Goal: Register for event/course

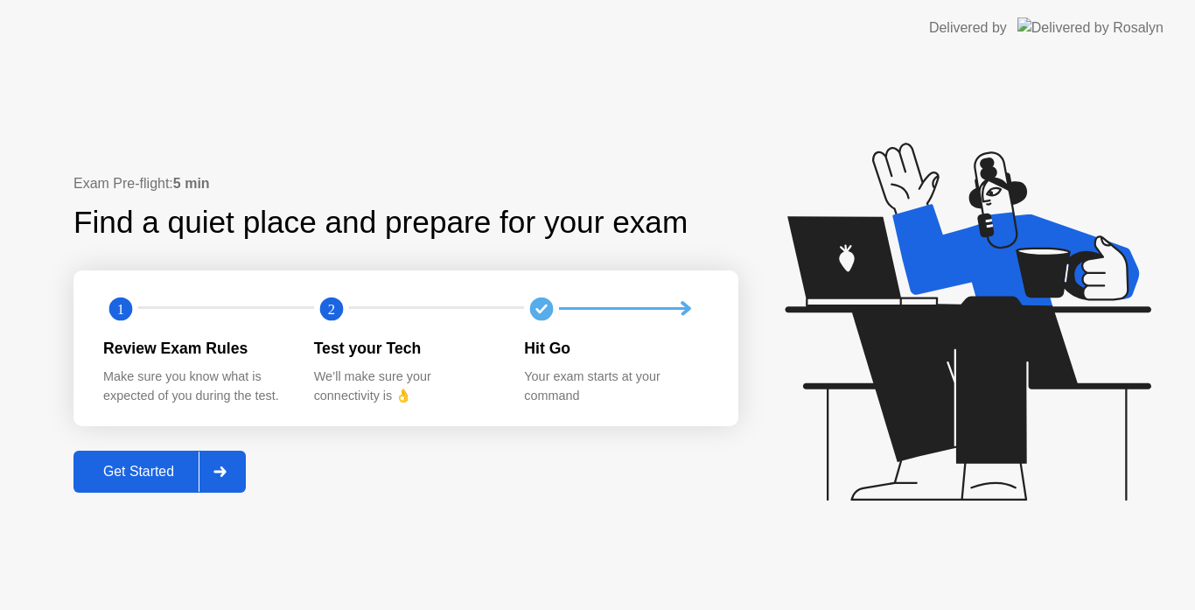
click at [162, 467] on div "Get Started" at bounding box center [139, 472] width 120 height 16
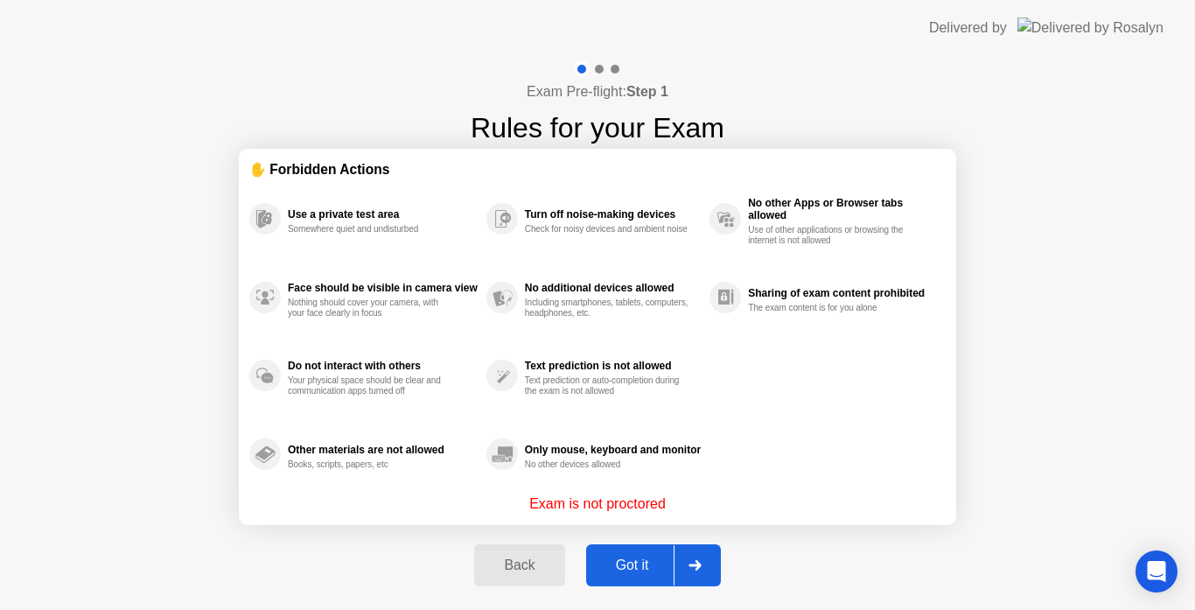
click at [613, 553] on button "Got it" at bounding box center [653, 565] width 135 height 42
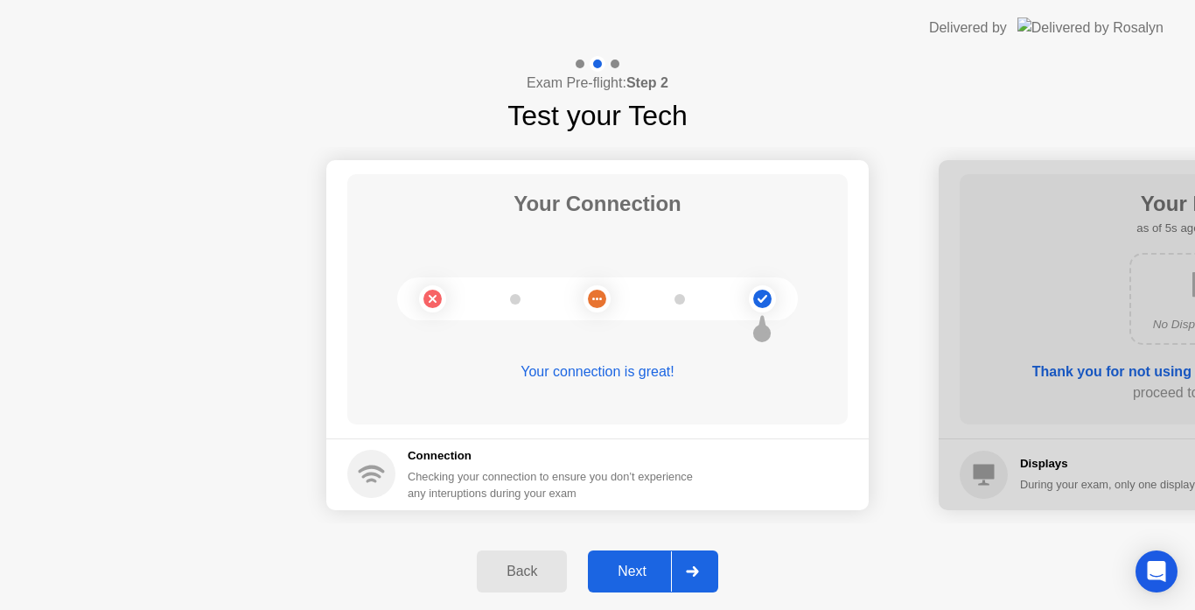
click at [610, 558] on button "Next" at bounding box center [653, 571] width 130 height 42
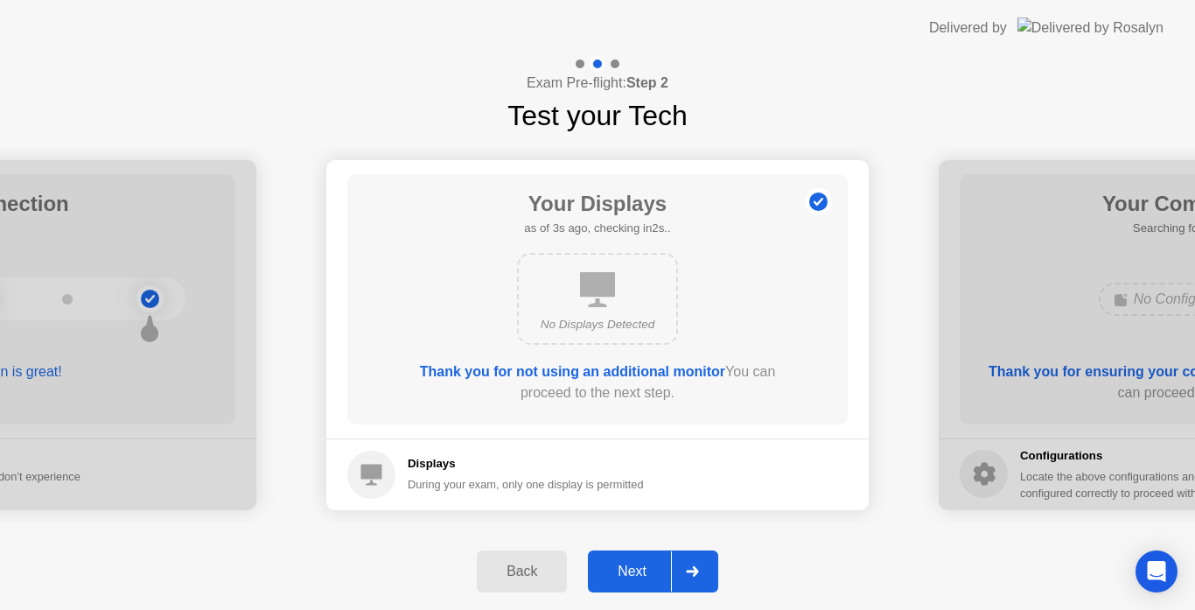
click at [607, 558] on button "Next" at bounding box center [653, 571] width 130 height 42
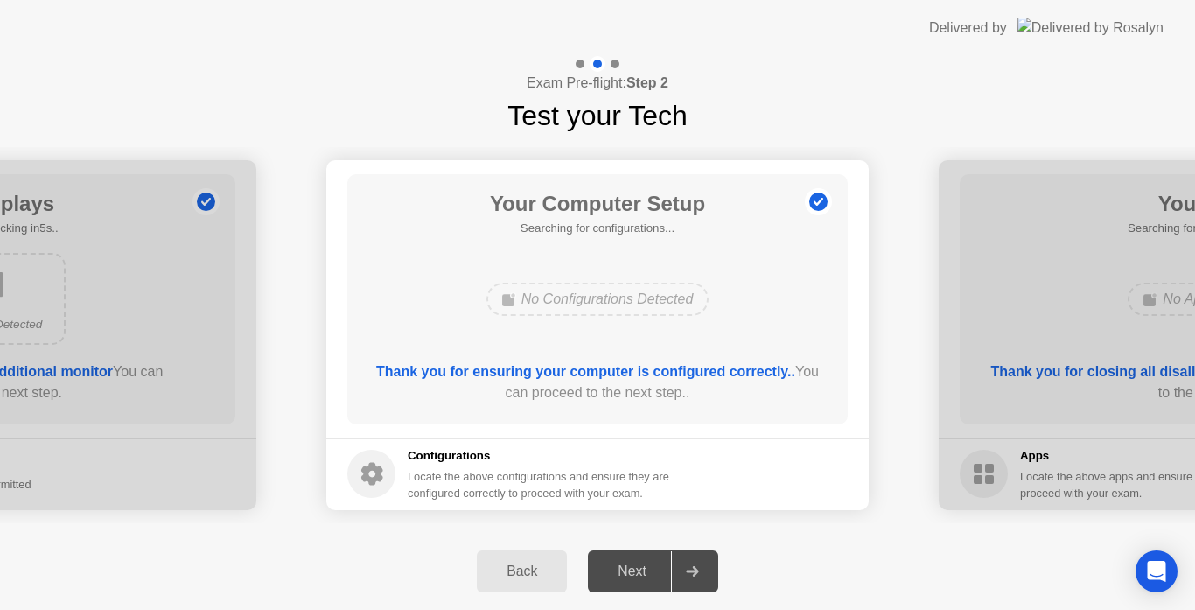
click at [651, 573] on div "Next" at bounding box center [632, 571] width 78 height 16
click at [796, 387] on div "Thank you for ensuring your computer is configured correctly.. You can proceed …" at bounding box center [598, 382] width 451 height 42
click at [646, 558] on button "Next" at bounding box center [653, 571] width 130 height 42
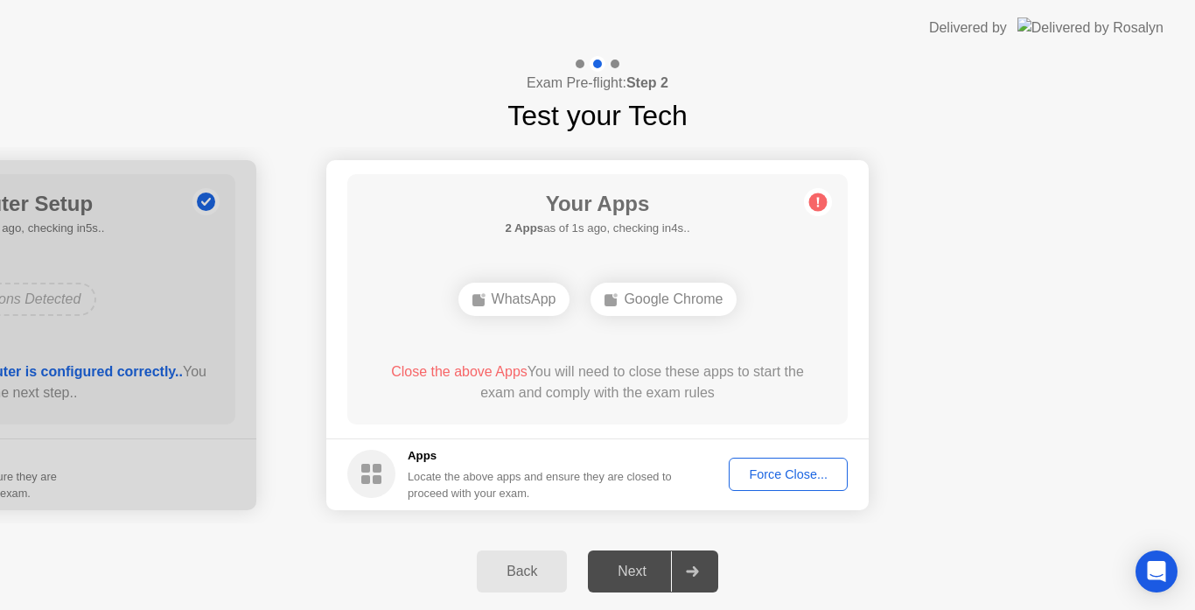
click at [788, 467] on div "Force Close..." at bounding box center [788, 474] width 107 height 14
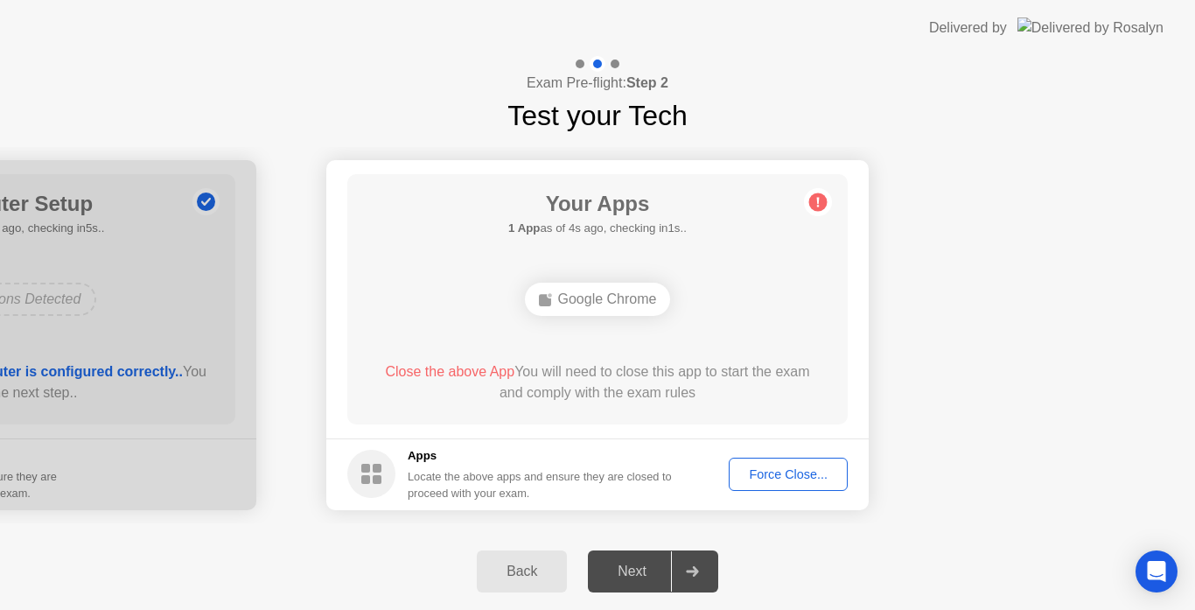
click at [836, 457] on footer "Apps Locate the above apps and ensure they are closed to proceed with your exam…" at bounding box center [597, 474] width 542 height 72
click at [773, 481] on div "Force Close..." at bounding box center [788, 474] width 107 height 14
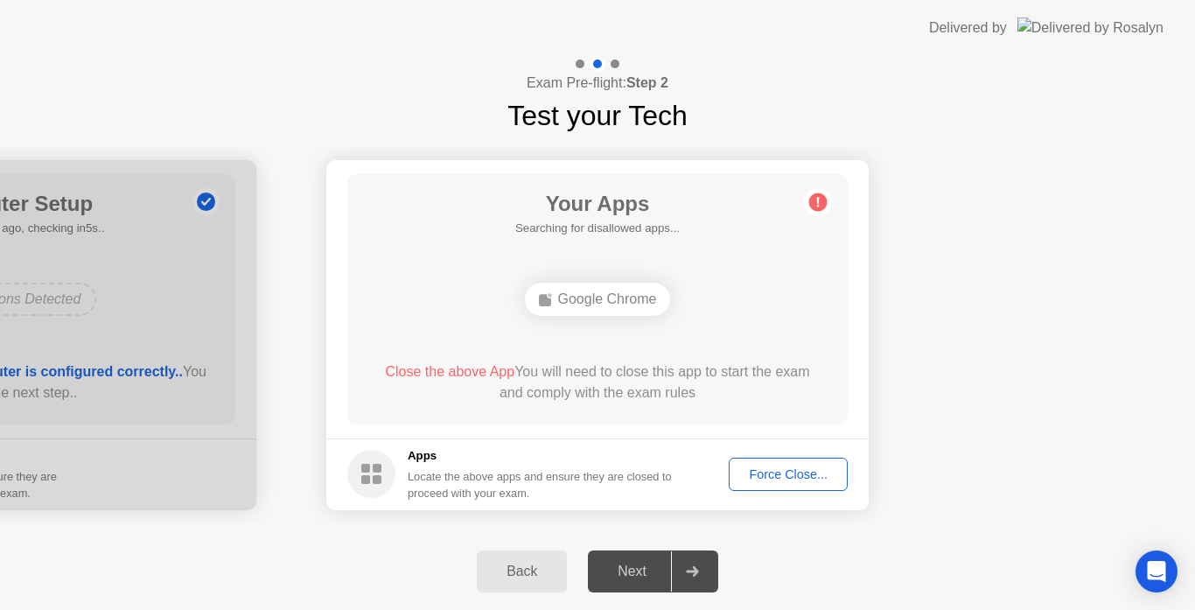
click at [795, 486] on button "Force Close..." at bounding box center [788, 474] width 119 height 33
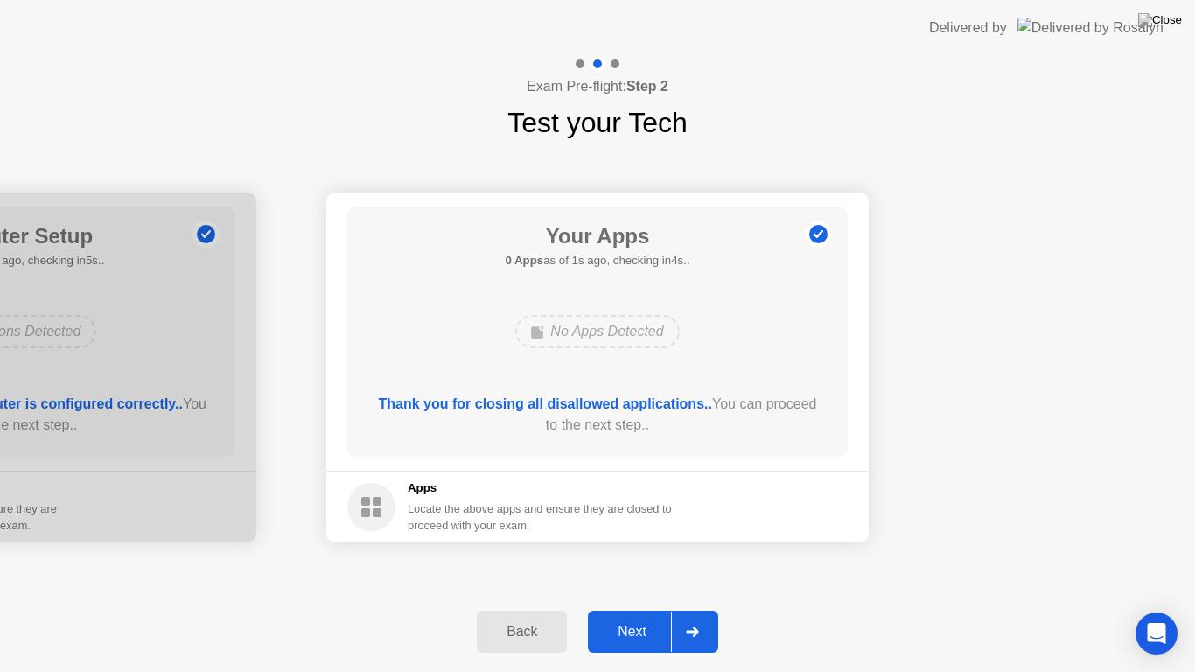
click at [647, 609] on div "Next" at bounding box center [632, 632] width 78 height 16
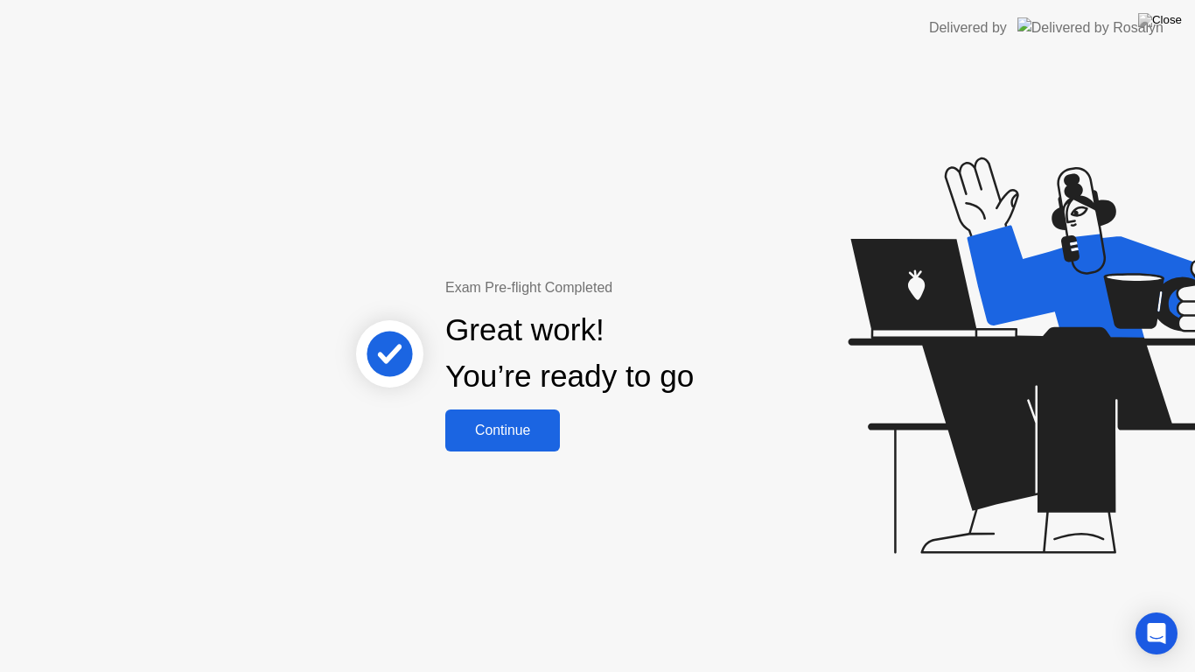
click at [498, 415] on button "Continue" at bounding box center [502, 430] width 115 height 42
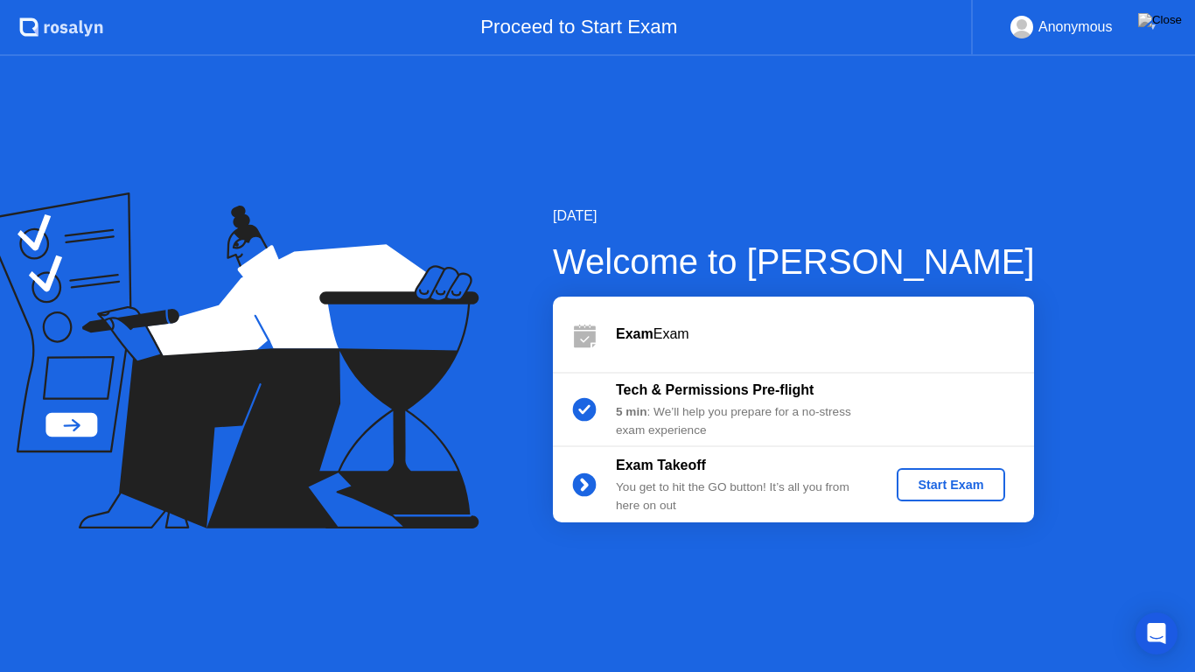
click at [946, 488] on div "Start Exam" at bounding box center [951, 485] width 94 height 14
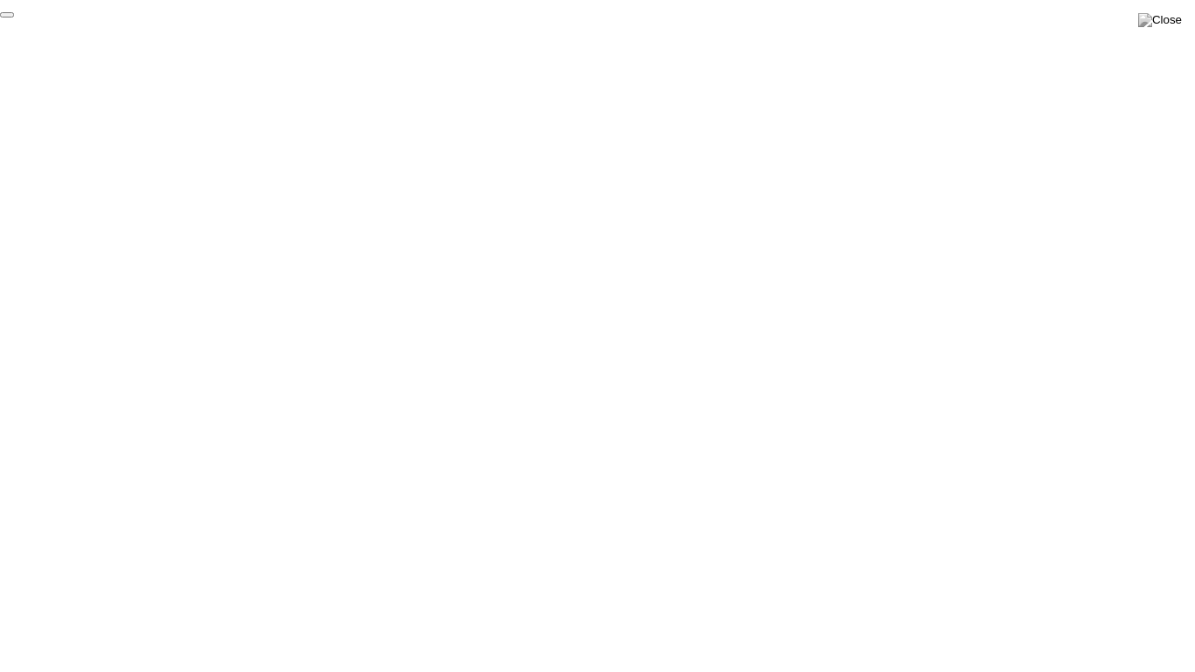
click div "End Proctoring Session"
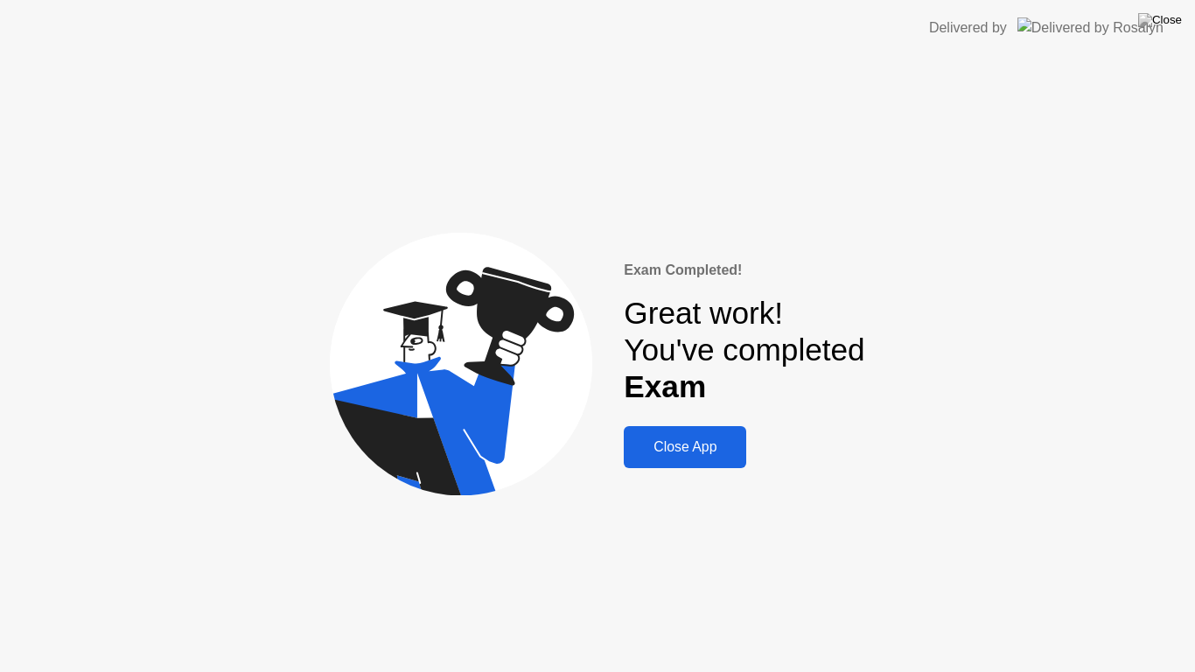
click at [688, 439] on div "Close App" at bounding box center [685, 447] width 112 height 16
